Goal: Task Accomplishment & Management: Manage account settings

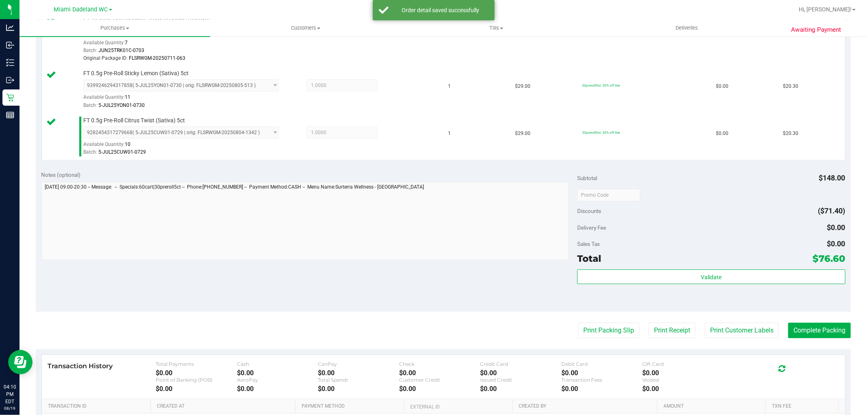
scroll to position [352, 0]
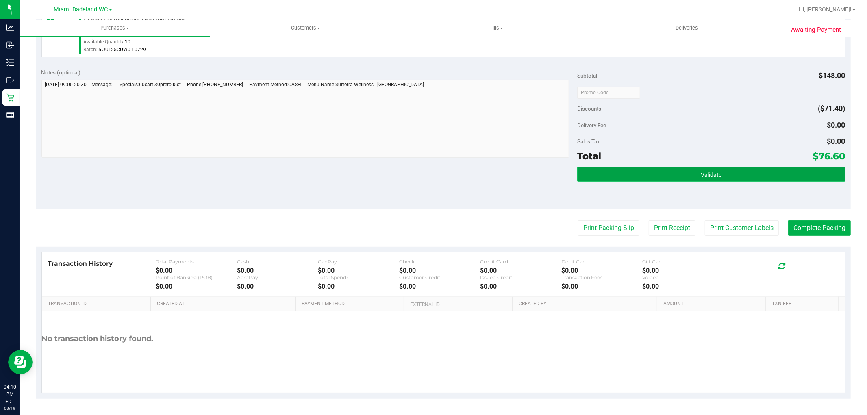
click at [661, 174] on button "Validate" at bounding box center [711, 174] width 268 height 15
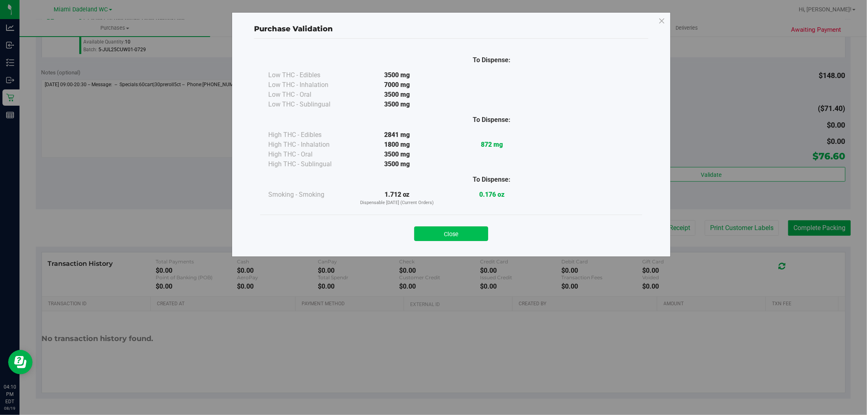
click at [468, 239] on button "Close" at bounding box center [451, 233] width 74 height 15
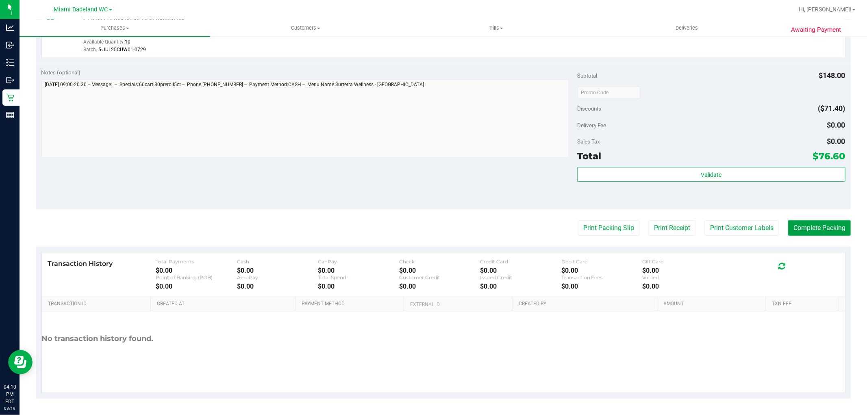
click at [799, 224] on button "Complete Packing" at bounding box center [819, 227] width 63 height 15
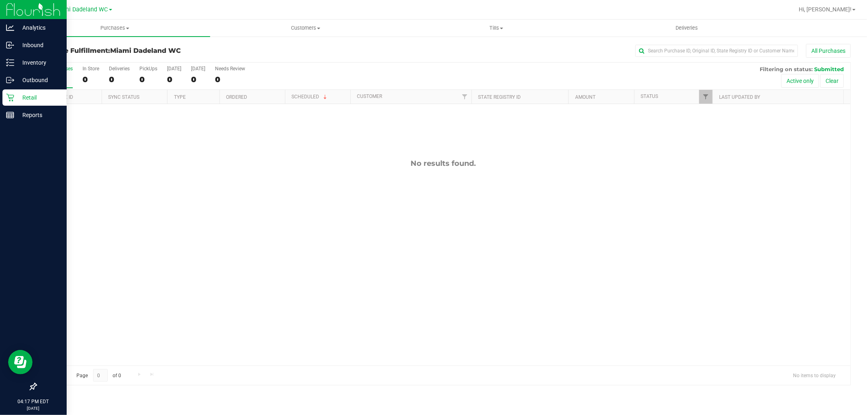
click at [22, 96] on p "Retail" at bounding box center [38, 98] width 49 height 10
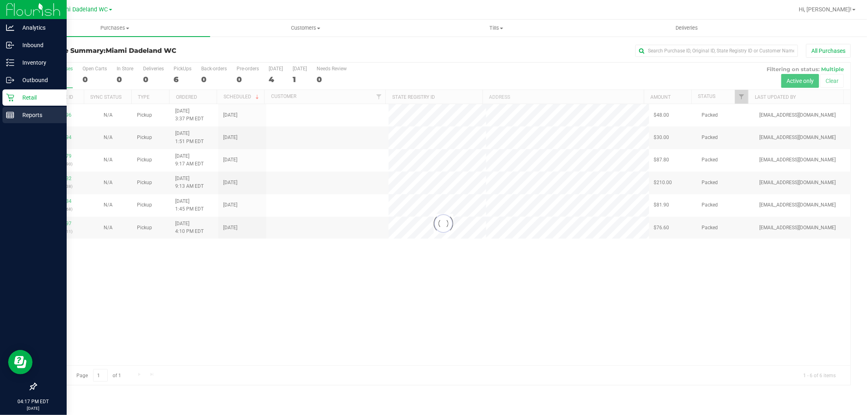
click at [32, 118] on p "Reports" at bounding box center [38, 115] width 49 height 10
click at [13, 109] on div "Reports" at bounding box center [34, 115] width 64 height 16
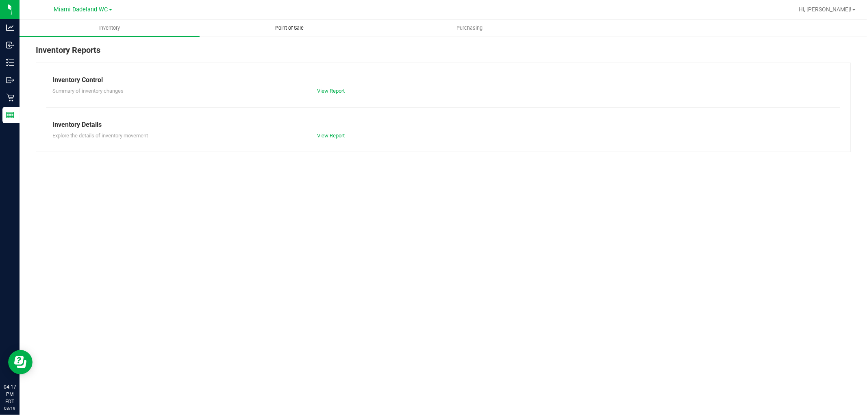
click at [295, 33] on uib-tab-heading "Point of Sale" at bounding box center [289, 28] width 179 height 16
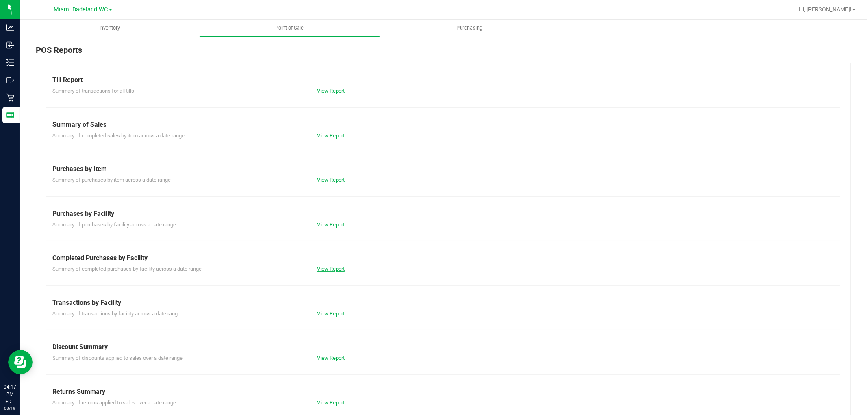
click at [335, 266] on link "View Report" at bounding box center [331, 269] width 28 height 6
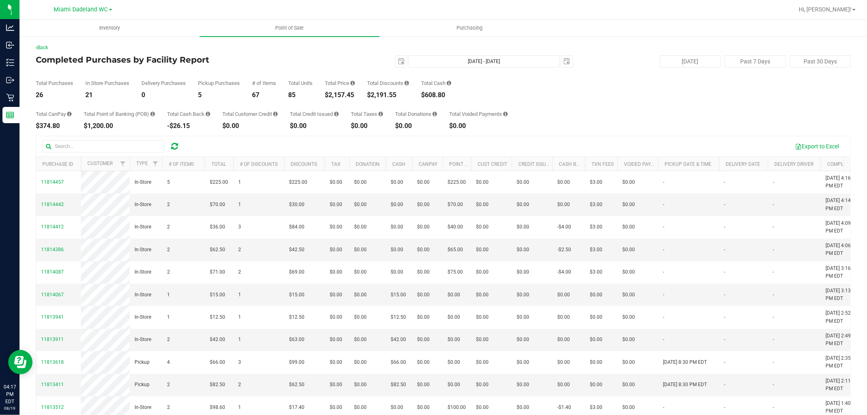
click at [586, 103] on div "Total CanPay $374.80 Total Point of Banking (POB) $1,200.00 Total Cash Back -$2…" at bounding box center [443, 113] width 815 height 31
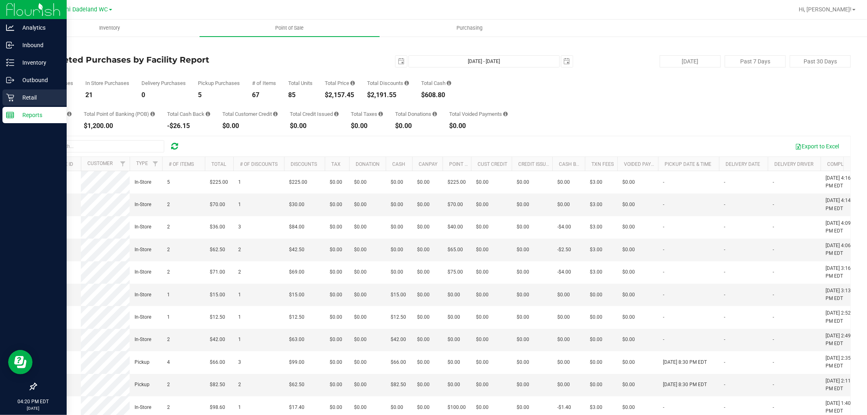
click at [16, 99] on p "Retail" at bounding box center [38, 98] width 49 height 10
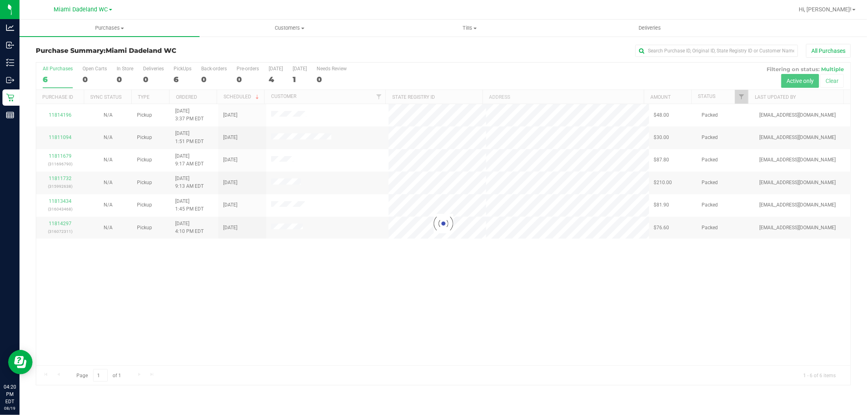
click at [591, 281] on div at bounding box center [443, 224] width 814 height 322
click at [466, 55] on div "All Purchases" at bounding box center [579, 51] width 544 height 14
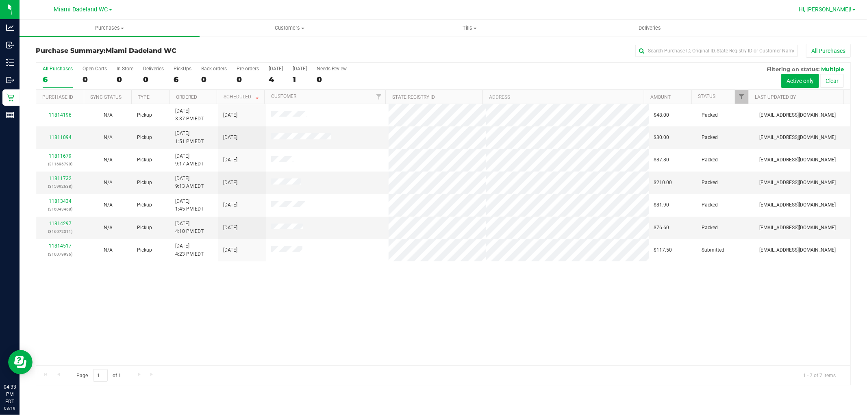
click at [843, 9] on span "Hi, [PERSON_NAME]!" at bounding box center [825, 9] width 53 height 7
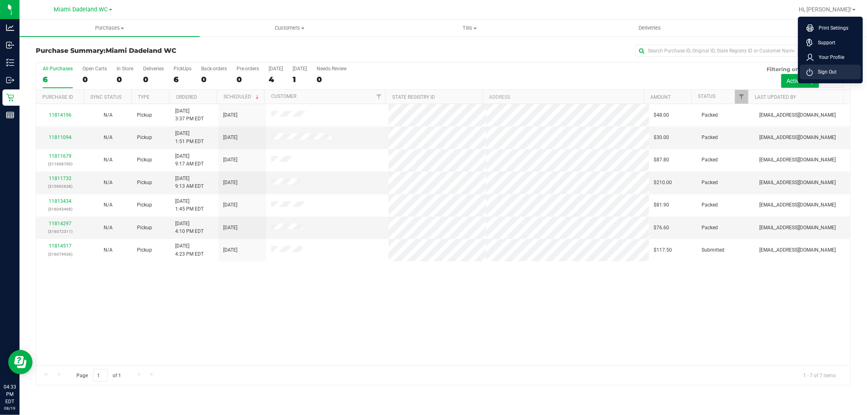
click at [831, 70] on span "Sign Out" at bounding box center [825, 72] width 24 height 8
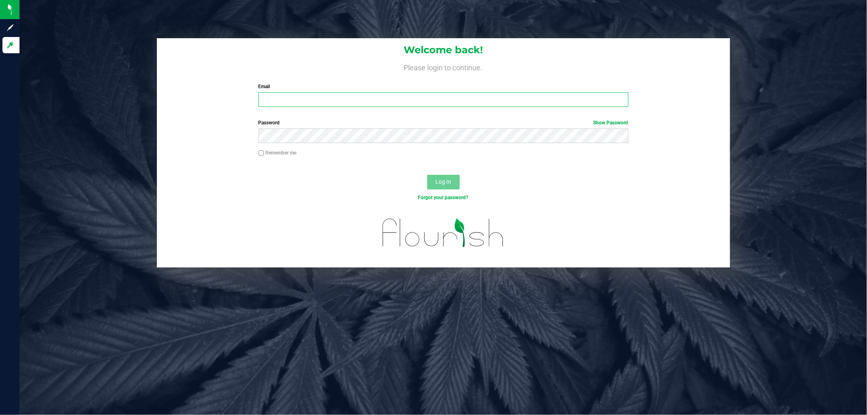
click at [302, 101] on input "Email" at bounding box center [444, 99] width 370 height 15
type input "[EMAIL_ADDRESS][DOMAIN_NAME]"
click at [427, 175] on button "Log In" at bounding box center [443, 182] width 33 height 15
